Goal: Information Seeking & Learning: Learn about a topic

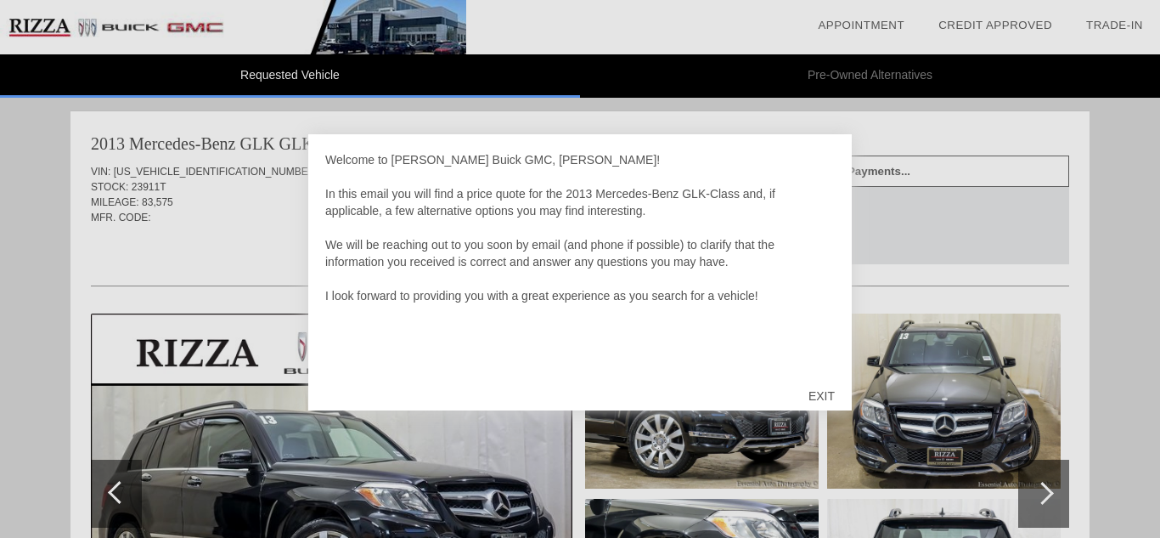
click at [193, 254] on div at bounding box center [580, 269] width 1160 height 538
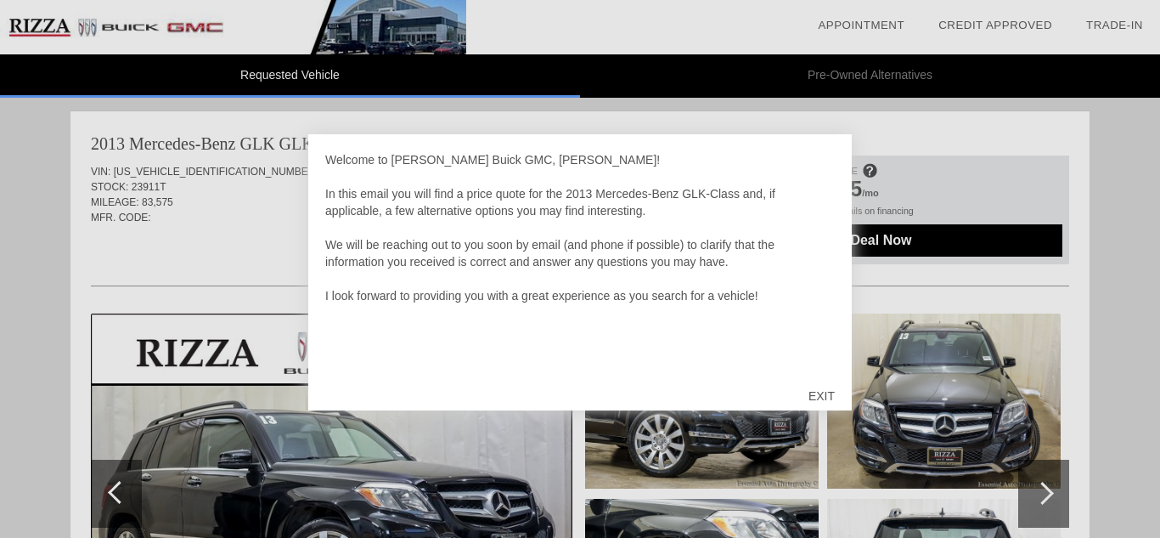
click at [818, 397] on div "EXIT" at bounding box center [822, 395] width 60 height 51
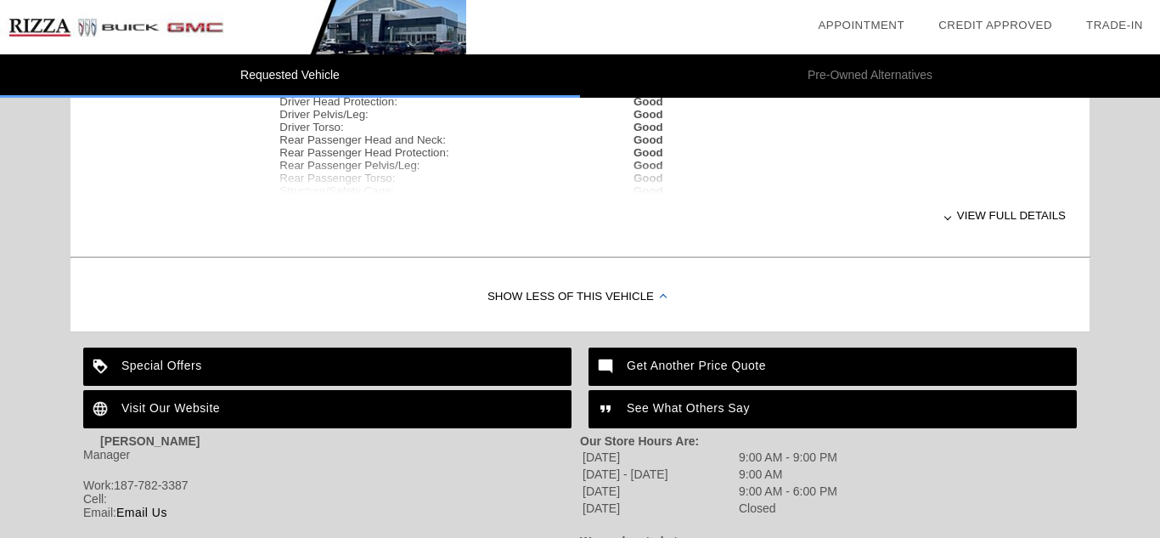
scroll to position [806, 0]
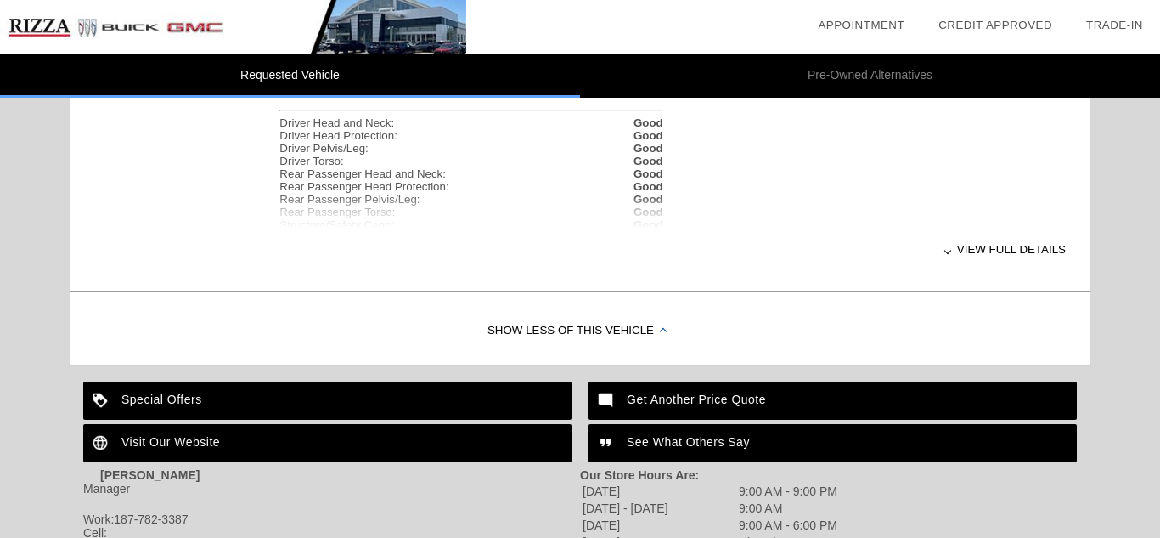
click at [978, 249] on div "View full details" at bounding box center [664, 249] width 803 height 42
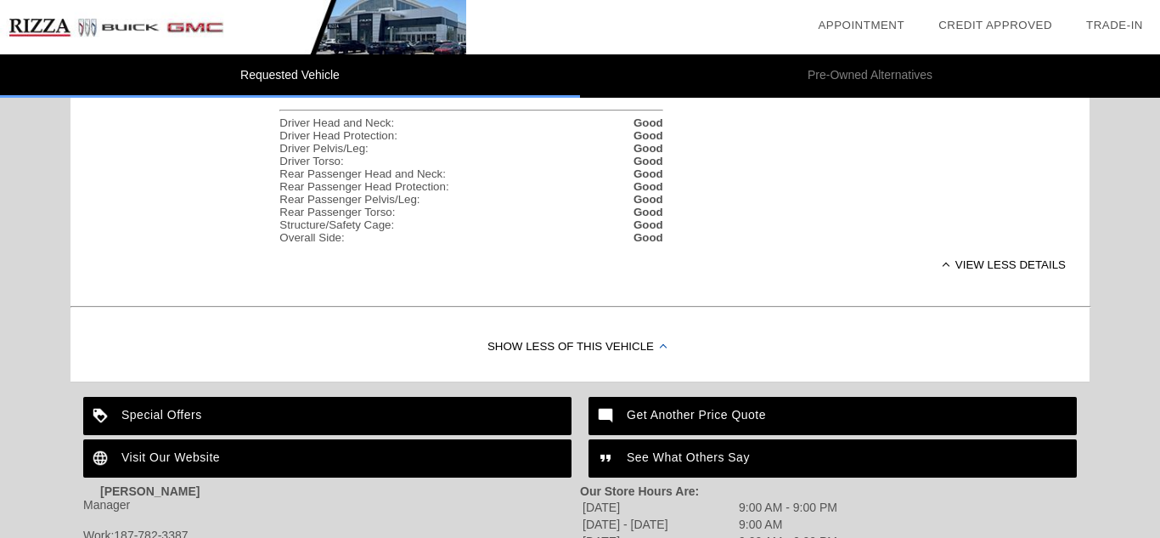
click at [983, 264] on div "View less details" at bounding box center [664, 265] width 803 height 42
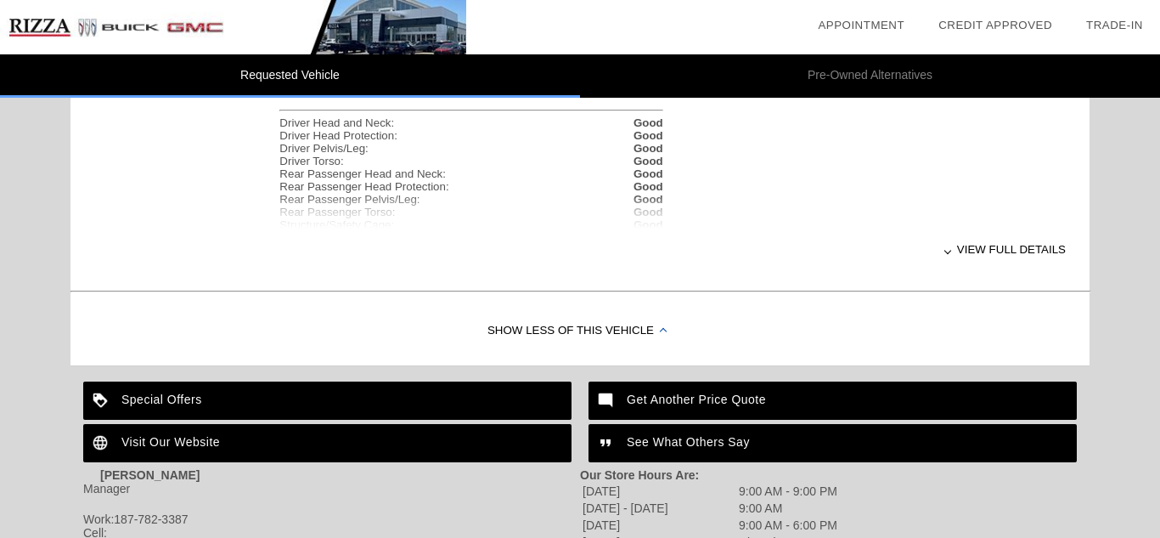
click at [983, 264] on div "View full details" at bounding box center [664, 249] width 803 height 42
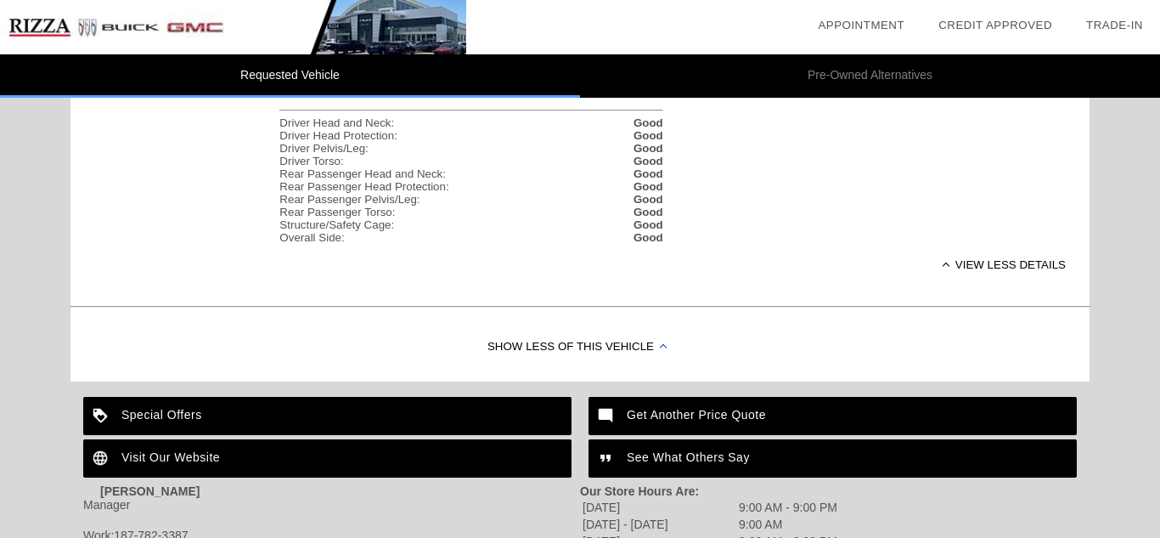
click at [983, 264] on div "View less details" at bounding box center [664, 265] width 803 height 42
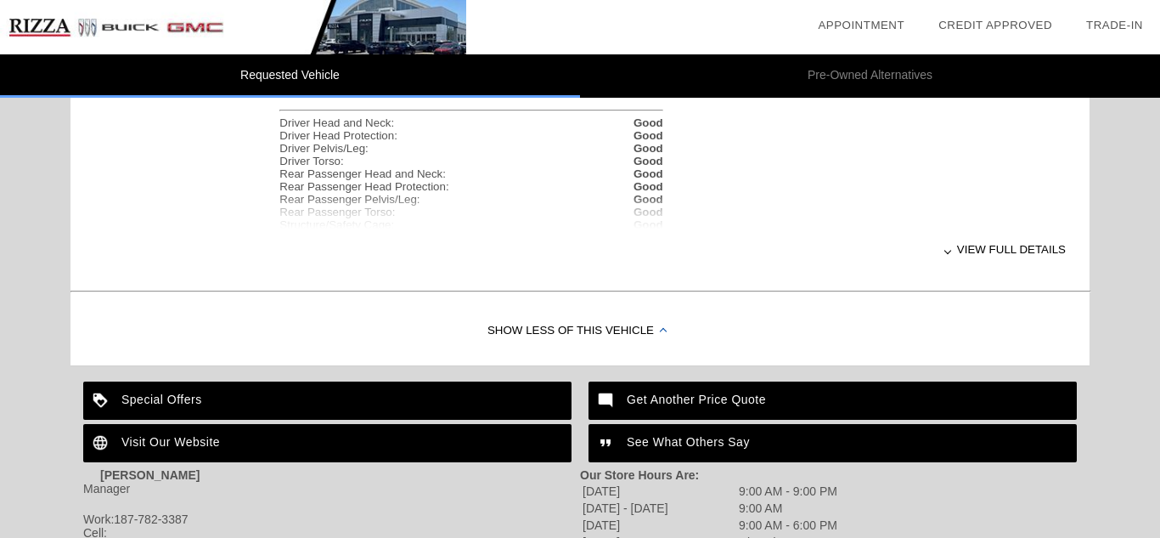
click at [983, 264] on div "View full details" at bounding box center [664, 249] width 803 height 42
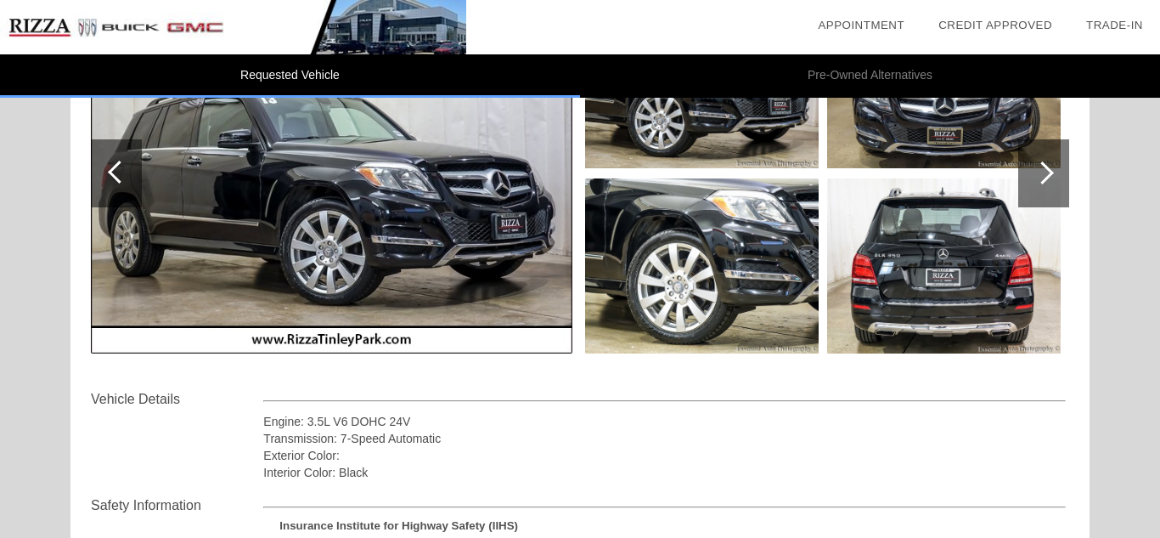
scroll to position [296, 0]
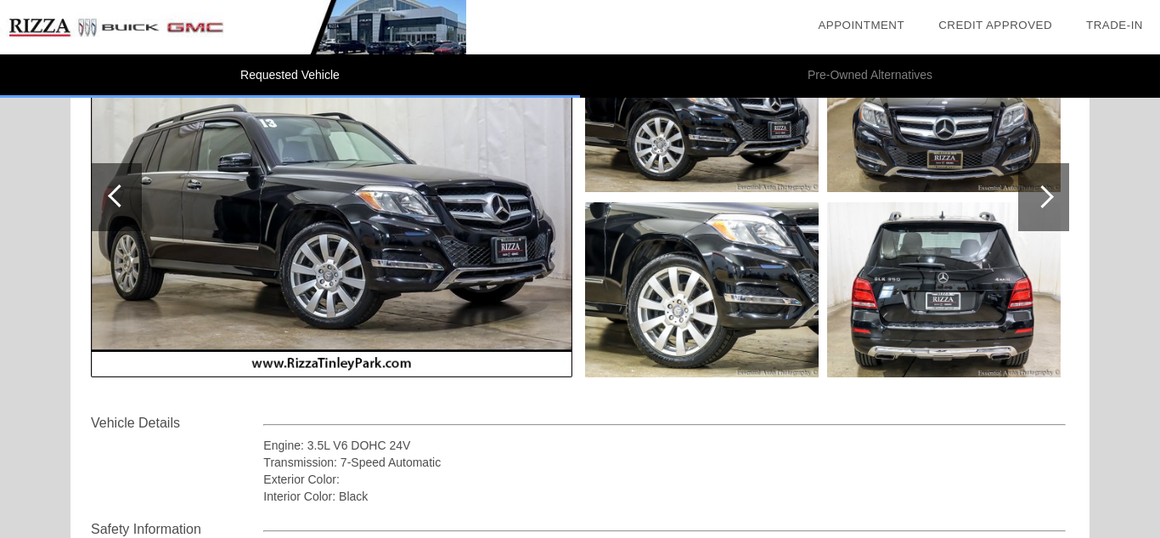
click at [422, 234] on img at bounding box center [332, 197] width 482 height 360
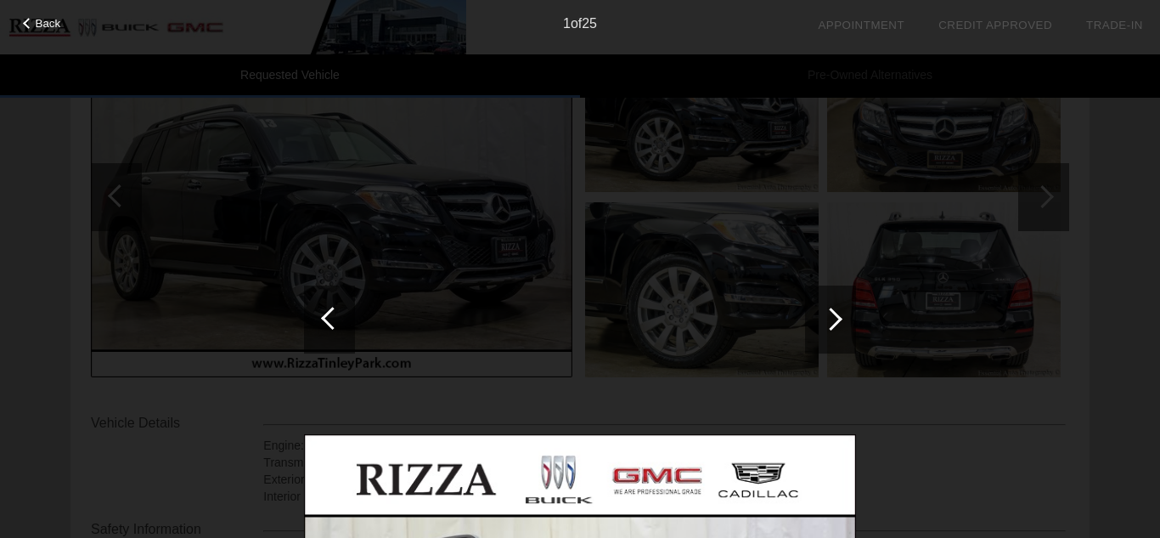
click at [422, 234] on div at bounding box center [580, 481] width 552 height 739
click at [842, 318] on div at bounding box center [831, 318] width 23 height 23
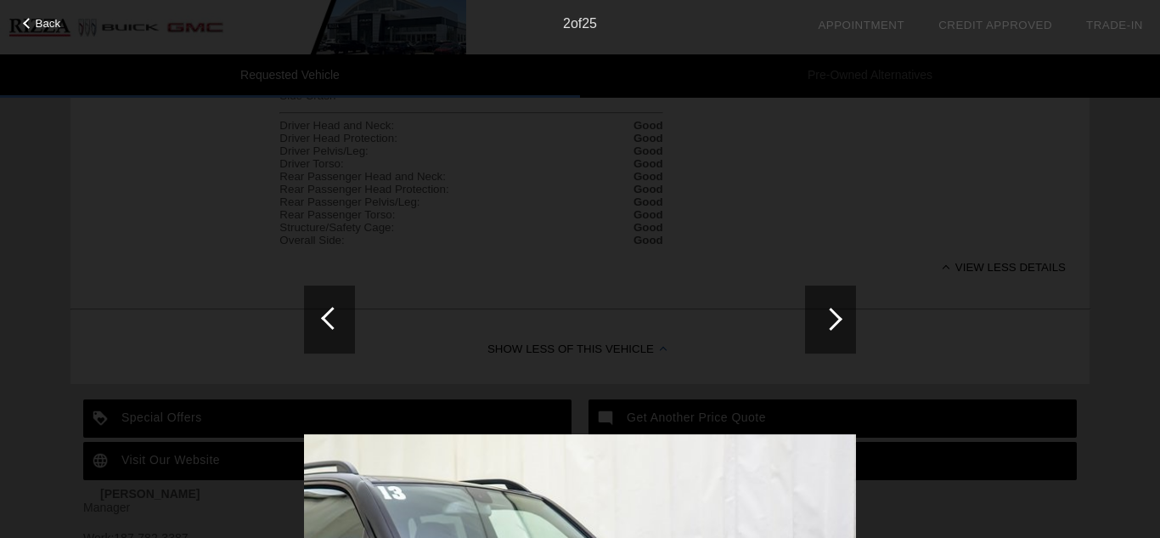
scroll to position [806, 0]
click at [341, 324] on div at bounding box center [329, 319] width 51 height 68
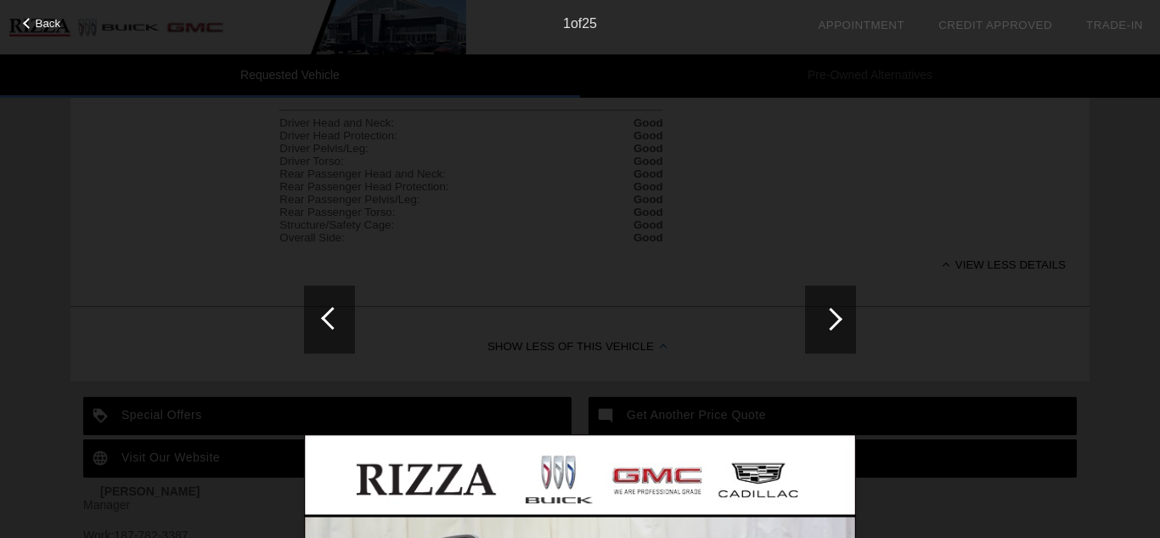
click at [24, 29] on div "1 of 25" at bounding box center [580, 17] width 1160 height 34
click at [38, 22] on span "Back" at bounding box center [48, 23] width 25 height 13
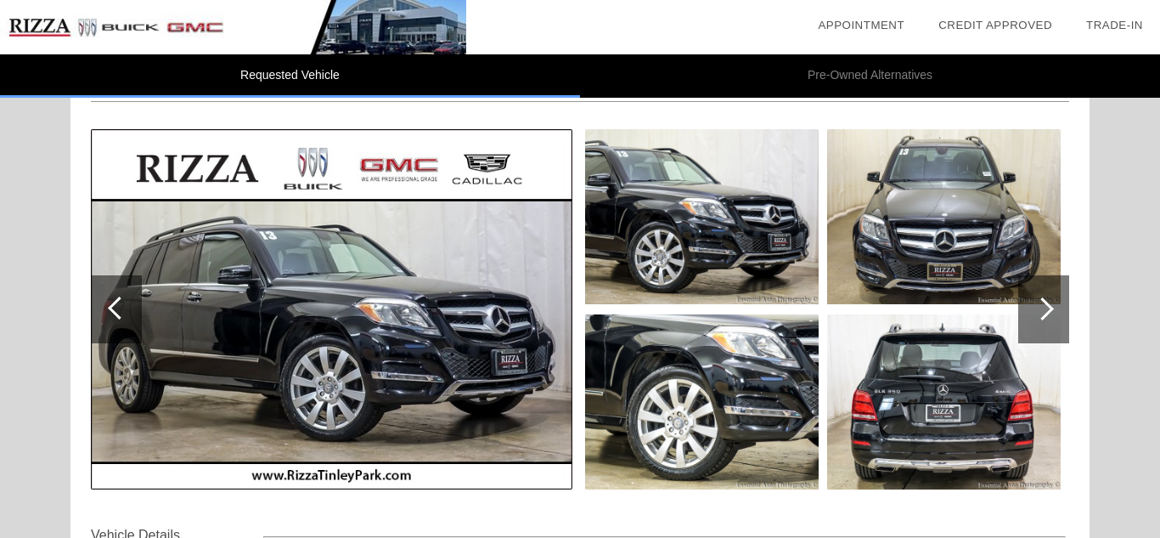
scroll to position [177, 0]
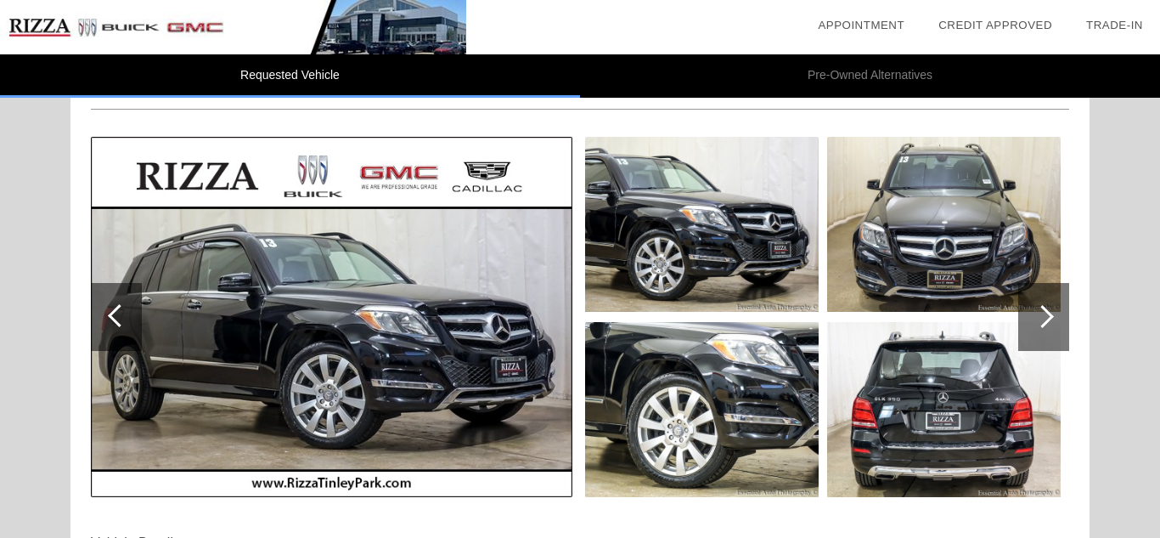
click at [328, 479] on img at bounding box center [332, 317] width 482 height 360
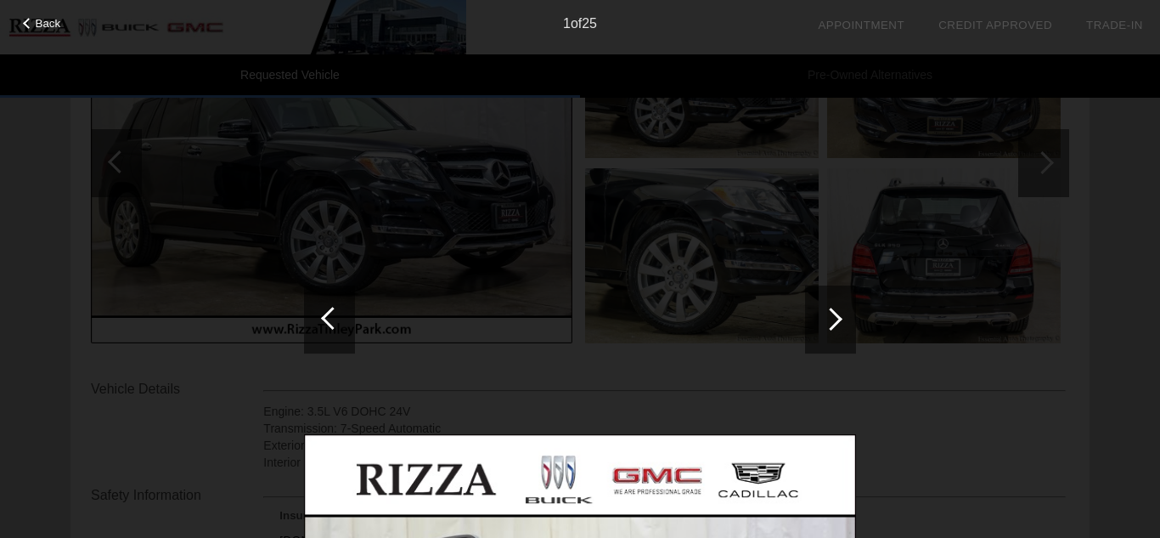
scroll to position [347, 0]
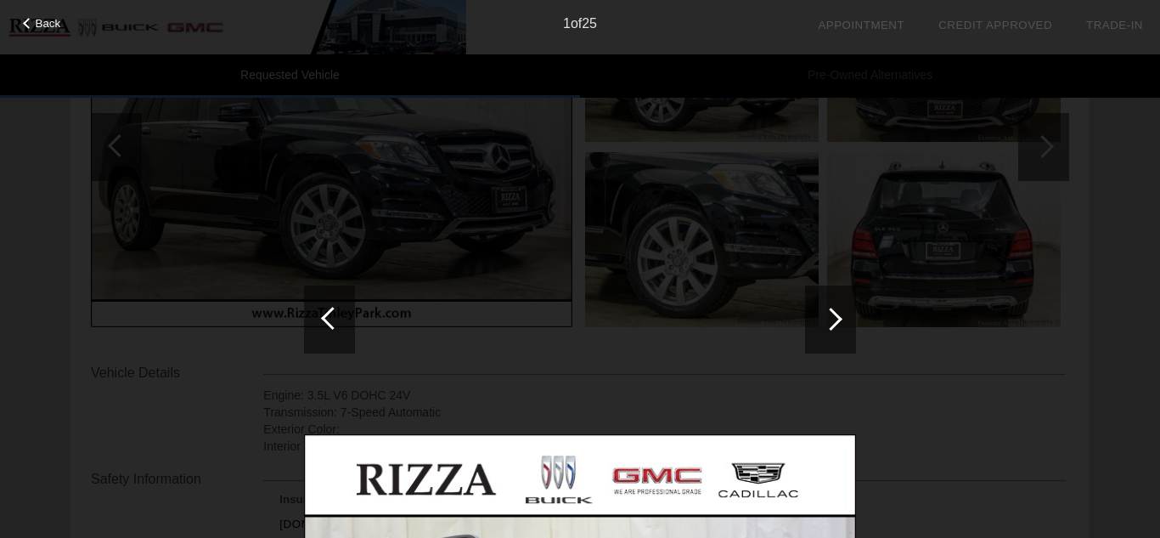
click at [840, 307] on div at bounding box center [830, 319] width 51 height 68
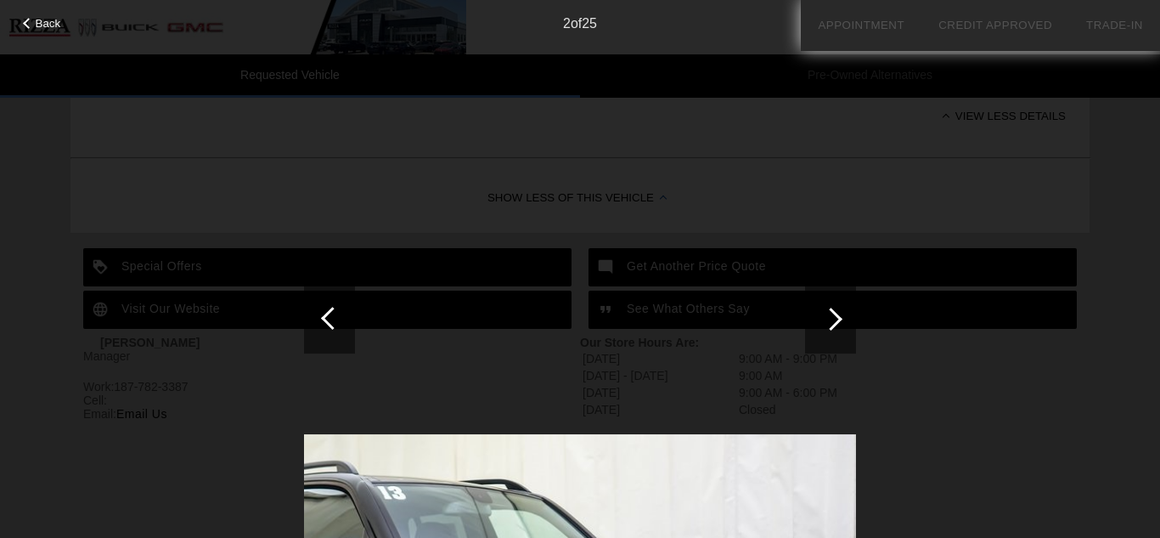
scroll to position [951, 0]
click at [32, 22] on div at bounding box center [28, 23] width 11 height 11
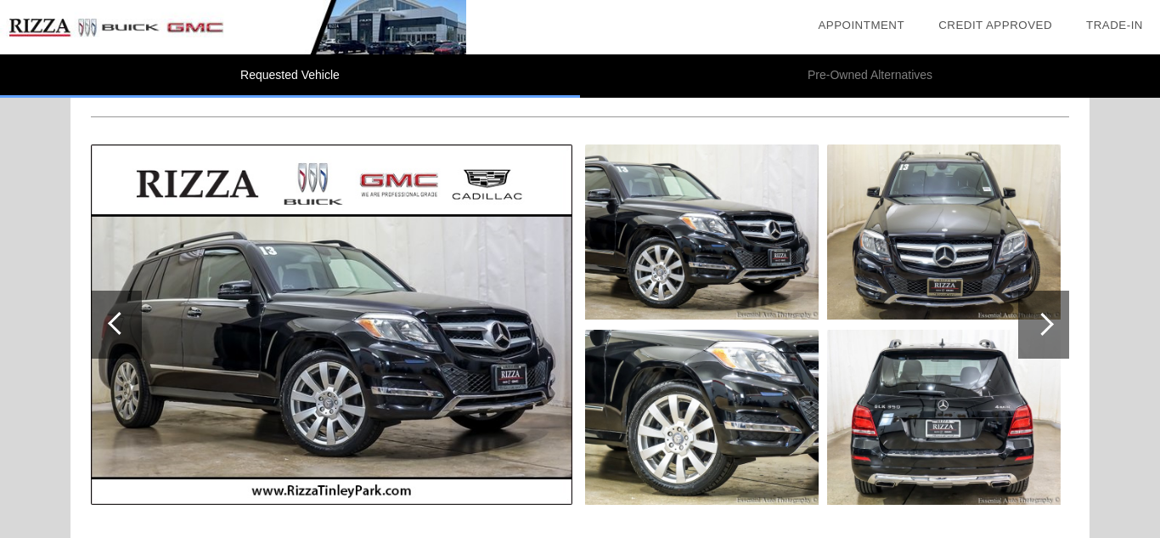
scroll to position [163, 0]
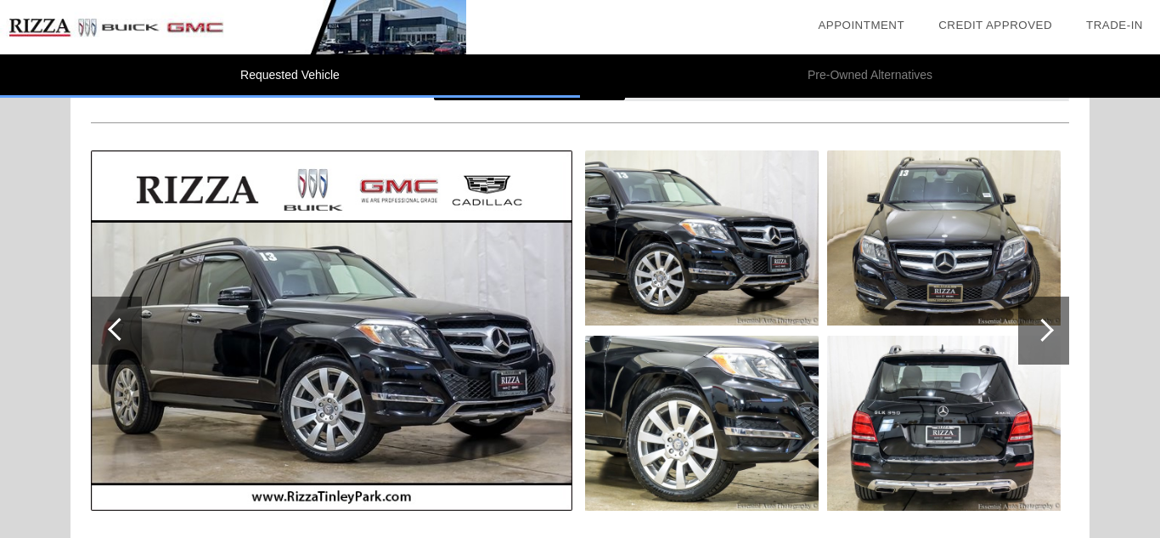
click at [641, 217] on img at bounding box center [702, 237] width 234 height 175
